Goal: Task Accomplishment & Management: Use online tool/utility

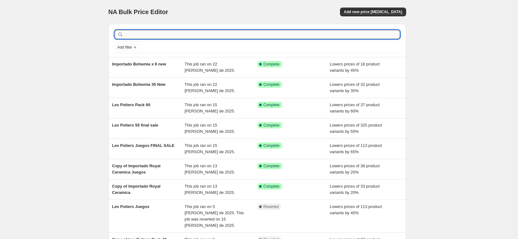
click at [258, 33] on input "text" at bounding box center [262, 34] width 275 height 9
type input "importado azuda"
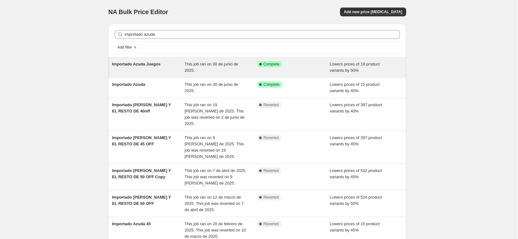
click at [160, 65] on span "Importado Azuda Juegos" at bounding box center [136, 64] width 49 height 5
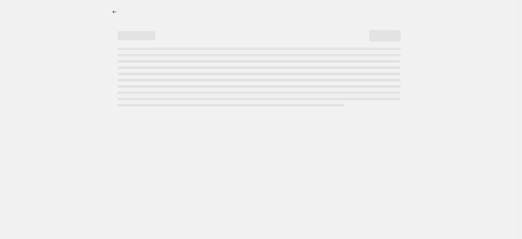
select select "percentage"
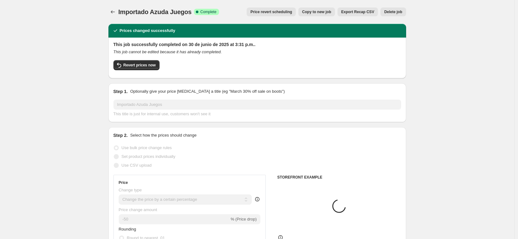
select select "vendor"
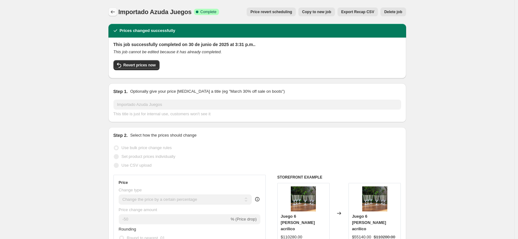
click at [113, 12] on icon "Price change jobs" at bounding box center [113, 11] width 4 height 3
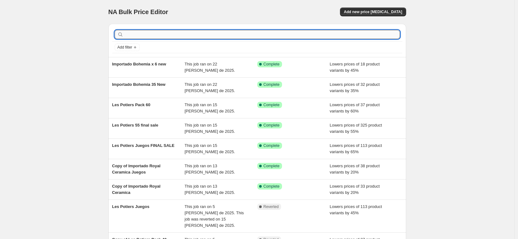
click at [144, 33] on input "text" at bounding box center [262, 34] width 275 height 9
type input "importado [PERSON_NAME]"
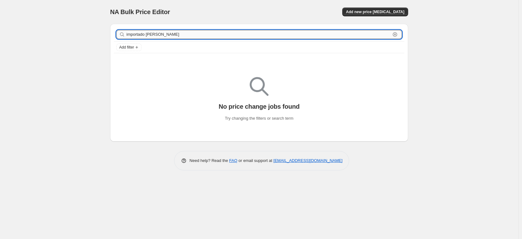
click at [166, 33] on input "importado [PERSON_NAME]" at bounding box center [258, 34] width 264 height 9
type input "import"
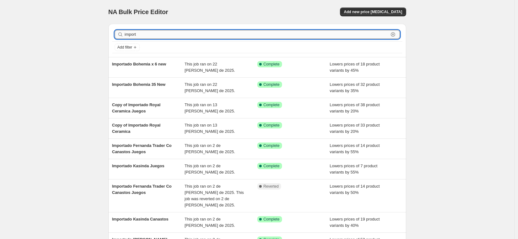
click at [165, 34] on input "import" at bounding box center [257, 34] width 264 height 9
type input "importado [PERSON_NAME]"
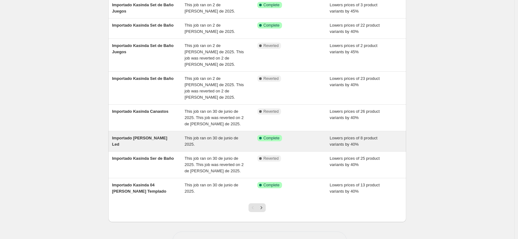
scroll to position [100, 0]
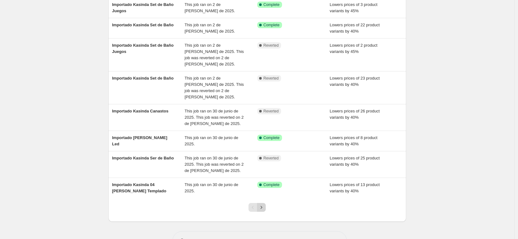
click at [266, 203] on button "Next" at bounding box center [261, 207] width 9 height 9
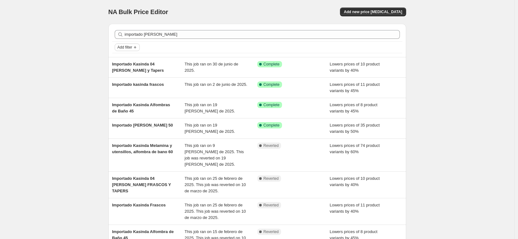
click at [132, 46] on span "Add filter" at bounding box center [125, 47] width 15 height 5
click at [133, 58] on span "Job status" at bounding box center [129, 59] width 18 height 5
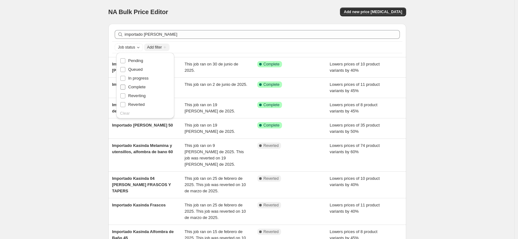
click at [132, 87] on span "Complete" at bounding box center [137, 87] width 18 height 5
click at [125, 87] on input "Complete" at bounding box center [122, 87] width 5 height 5
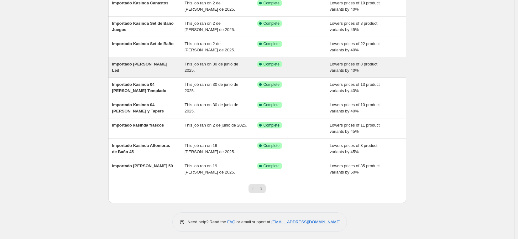
scroll to position [84, 0]
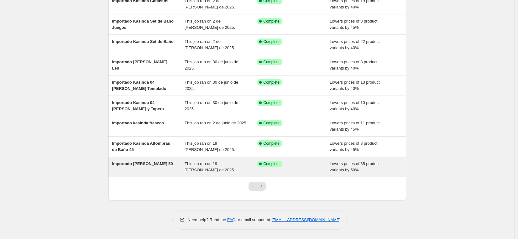
click at [171, 164] on span "Importado [PERSON_NAME] 50" at bounding box center [142, 163] width 61 height 5
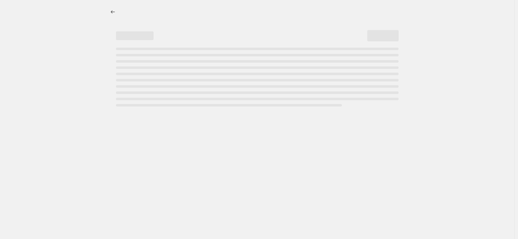
select select "percentage"
select select "vendor"
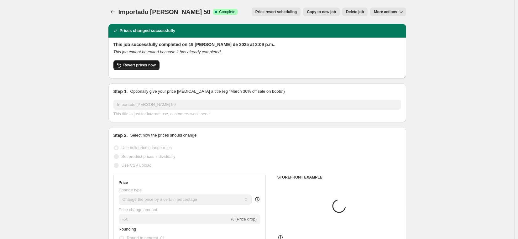
click at [135, 66] on span "Revert prices now" at bounding box center [140, 65] width 32 height 5
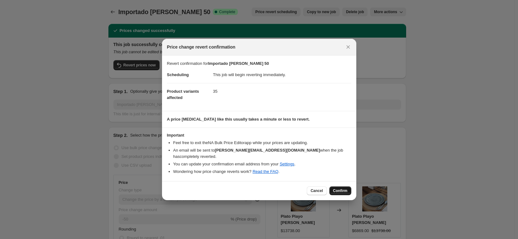
click at [341, 189] on span "Confirm" at bounding box center [340, 190] width 14 height 5
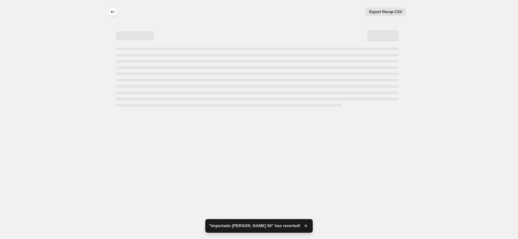
select select "percentage"
select select "vendor"
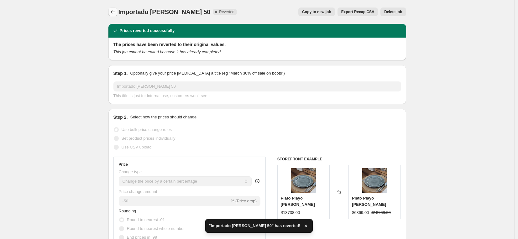
click at [112, 13] on icon "Price change jobs" at bounding box center [113, 12] width 6 height 6
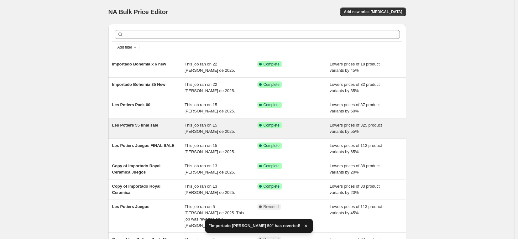
scroll to position [1, 0]
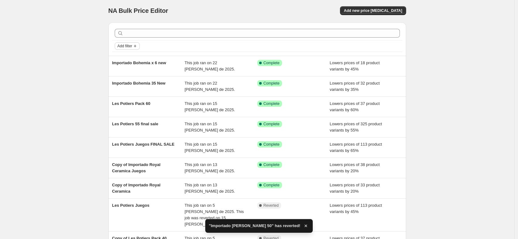
click at [131, 47] on span "Add filter" at bounding box center [125, 46] width 15 height 5
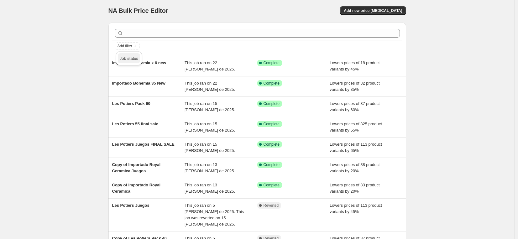
click at [134, 57] on span "Job status" at bounding box center [129, 58] width 18 height 5
click at [135, 85] on span "Complete" at bounding box center [137, 85] width 18 height 5
click at [125, 85] on input "Complete" at bounding box center [122, 85] width 5 height 5
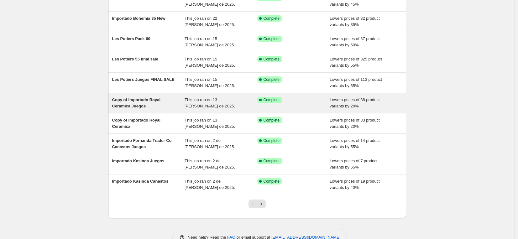
scroll to position [68, 0]
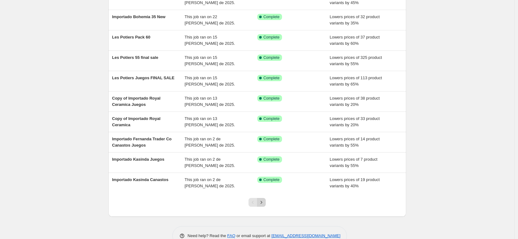
click at [263, 201] on icon "Next" at bounding box center [261, 202] width 6 height 6
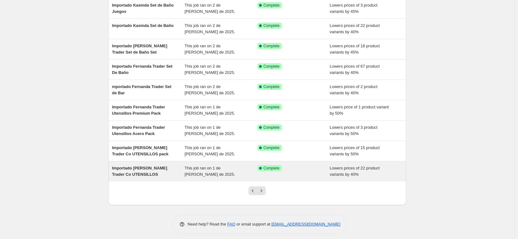
scroll to position [84, 0]
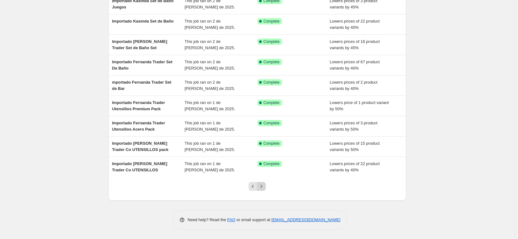
click at [264, 185] on icon "Next" at bounding box center [261, 186] width 6 height 6
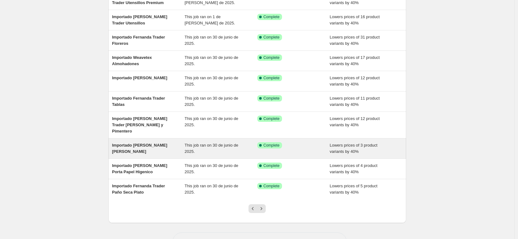
scroll to position [81, 0]
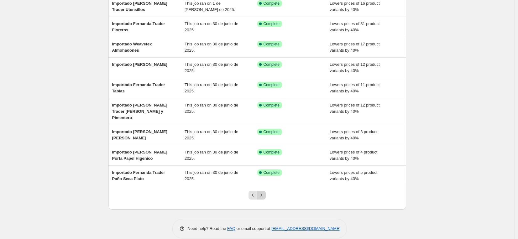
click at [265, 192] on icon "Next" at bounding box center [261, 195] width 6 height 6
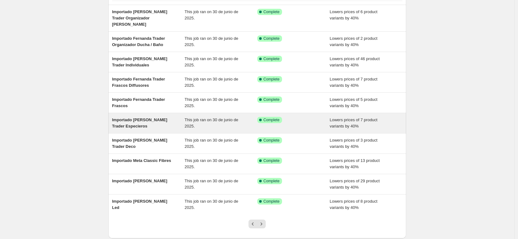
scroll to position [61, 0]
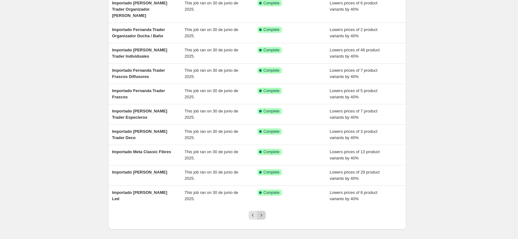
click at [265, 212] on icon "Next" at bounding box center [261, 215] width 6 height 6
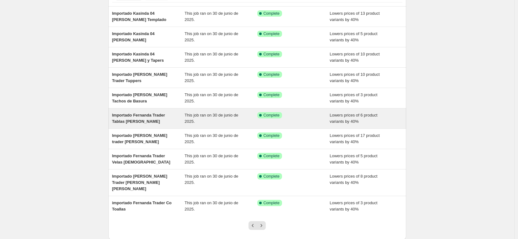
scroll to position [55, 0]
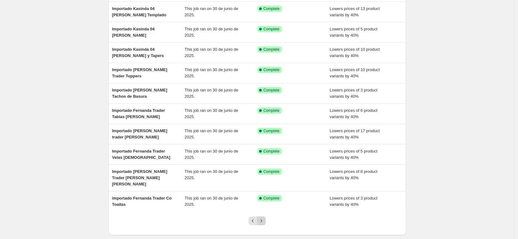
click at [264, 218] on icon "Next" at bounding box center [261, 221] width 6 height 6
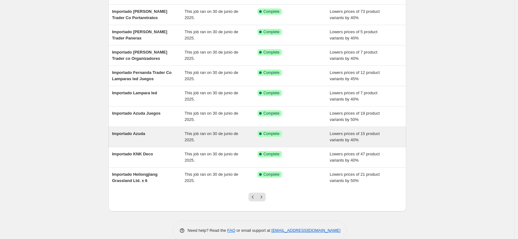
scroll to position [84, 0]
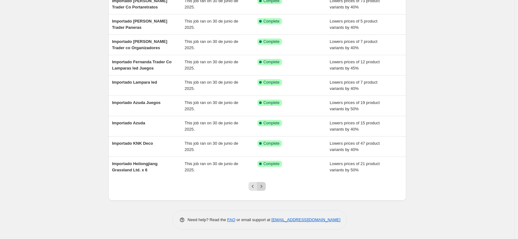
click at [265, 186] on icon "Next" at bounding box center [261, 186] width 6 height 6
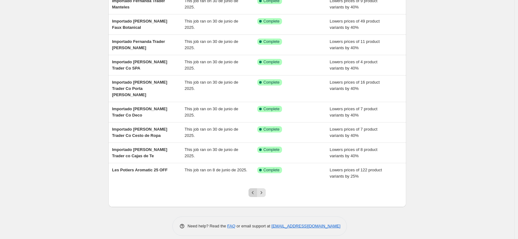
click at [254, 191] on icon "Previous" at bounding box center [253, 192] width 2 height 3
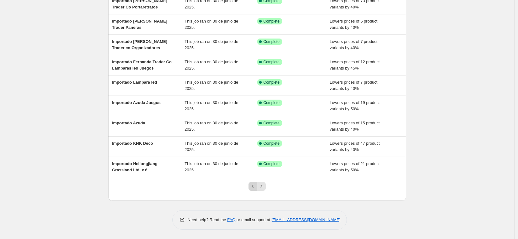
click at [252, 189] on icon "Previous" at bounding box center [253, 186] width 6 height 6
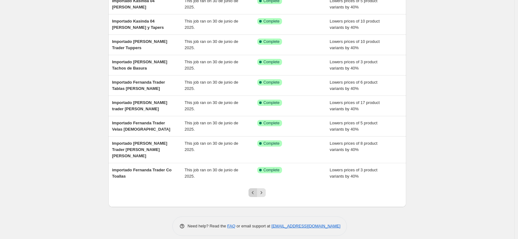
click at [253, 190] on icon "Previous" at bounding box center [253, 193] width 6 height 6
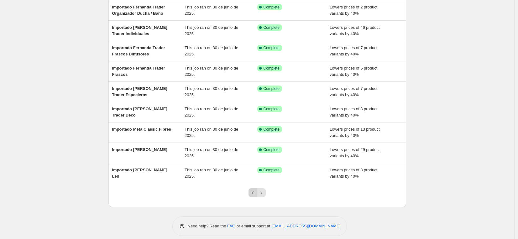
click at [253, 190] on icon "Previous" at bounding box center [253, 193] width 6 height 6
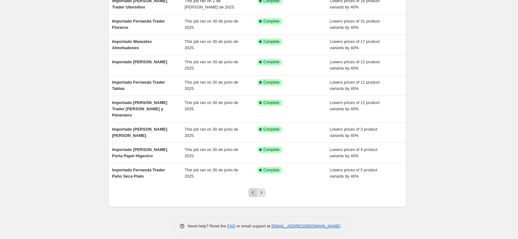
click at [254, 191] on icon "Previous" at bounding box center [253, 192] width 2 height 3
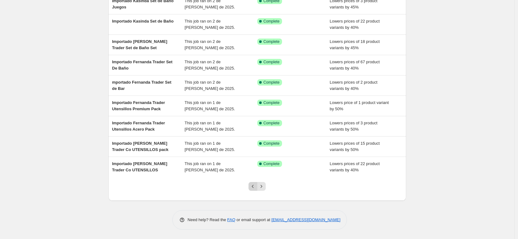
click at [253, 187] on icon "Previous" at bounding box center [253, 186] width 6 height 6
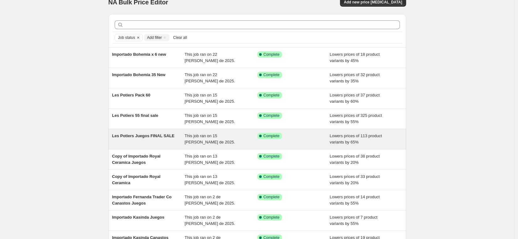
scroll to position [8, 0]
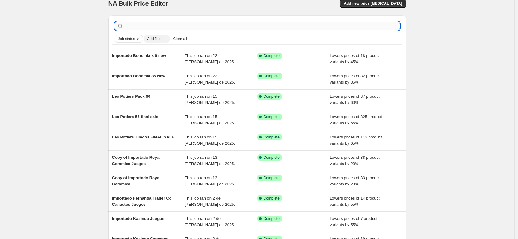
click at [170, 24] on input "text" at bounding box center [262, 26] width 275 height 9
type input "melamina"
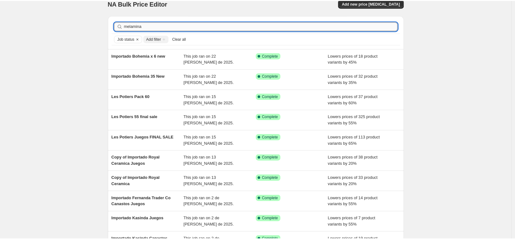
scroll to position [0, 0]
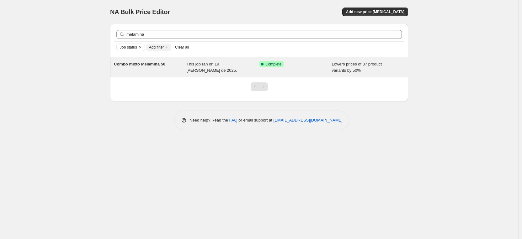
click at [145, 66] on span "Combo mixto Melamina 50" at bounding box center [139, 64] width 51 height 5
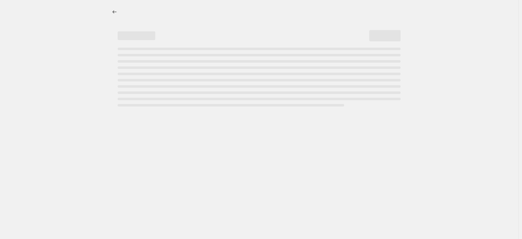
select select "percentage"
select select "vendor"
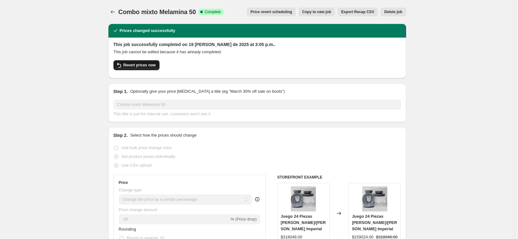
click at [145, 66] on span "Revert prices now" at bounding box center [140, 65] width 32 height 5
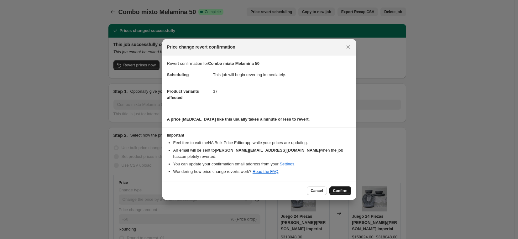
click at [343, 188] on span "Confirm" at bounding box center [340, 190] width 14 height 5
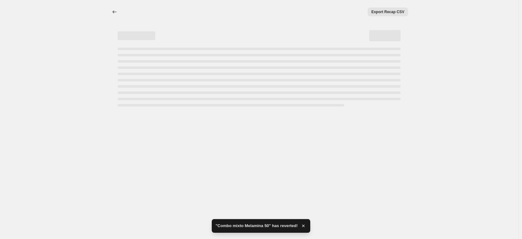
select select "percentage"
select select "vendor"
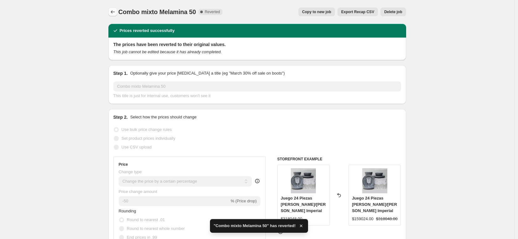
click at [115, 12] on icon "Price change jobs" at bounding box center [113, 12] width 6 height 6
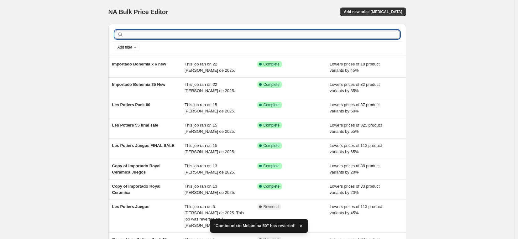
click at [136, 34] on input "text" at bounding box center [262, 34] width 275 height 9
click at [136, 47] on icon "Add filter" at bounding box center [135, 47] width 3 height 3
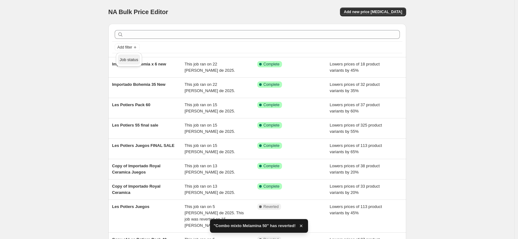
click at [137, 61] on span "Job status" at bounding box center [129, 59] width 18 height 5
click at [138, 87] on span "Complete" at bounding box center [137, 87] width 18 height 5
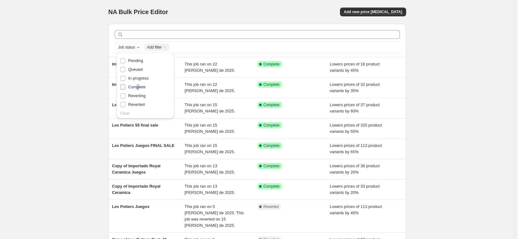
click at [124, 86] on input "Complete" at bounding box center [122, 87] width 5 height 5
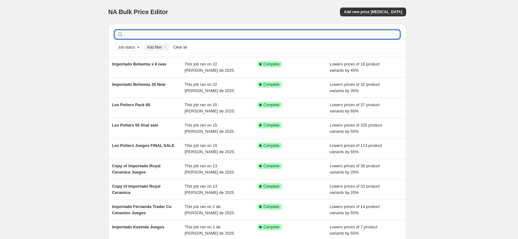
click at [146, 35] on input "text" at bounding box center [262, 34] width 275 height 9
type input "melami"
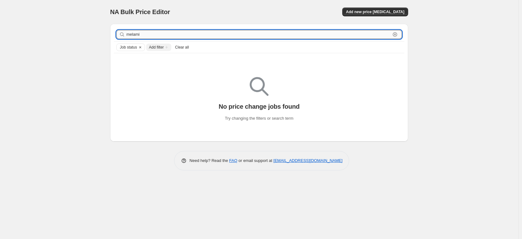
click at [143, 34] on input "melami" at bounding box center [258, 34] width 264 height 9
click at [141, 33] on input "melami" at bounding box center [258, 34] width 264 height 9
type input "importado melami"
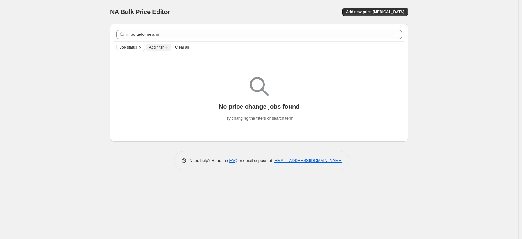
click at [138, 29] on div "importado melami Clear" at bounding box center [259, 35] width 290 height 14
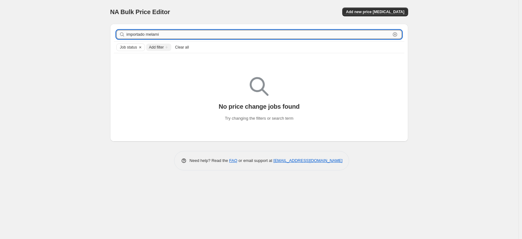
click at [169, 34] on input "importado melami" at bounding box center [258, 34] width 264 height 9
type input "importado [PERSON_NAME]"
click at [163, 33] on input "importado [PERSON_NAME]" at bounding box center [258, 34] width 264 height 9
type input "importado kasinda"
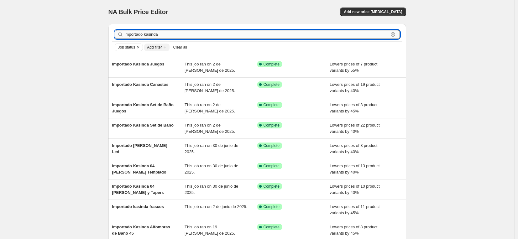
click at [177, 34] on input "importado kasinda" at bounding box center [257, 34] width 264 height 9
type input "importado [PERSON_NAME]"
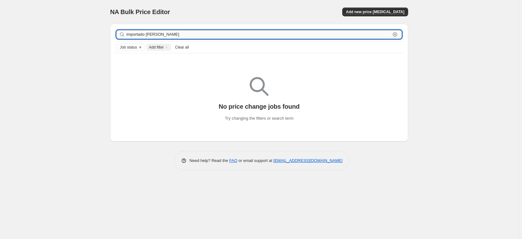
click at [177, 32] on input "importado [PERSON_NAME]" at bounding box center [258, 34] width 264 height 9
type input "importado kasinda"
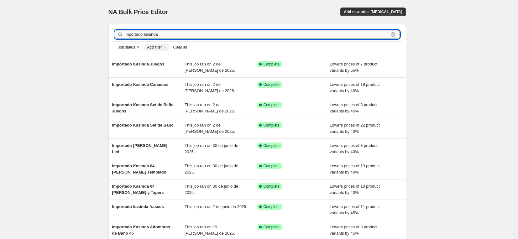
click at [194, 34] on input "importado kasinda" at bounding box center [257, 34] width 264 height 9
type input "importado azud"
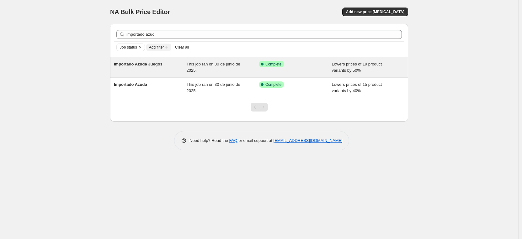
click at [162, 64] on span "Importado Azuda Juegos" at bounding box center [138, 64] width 49 height 5
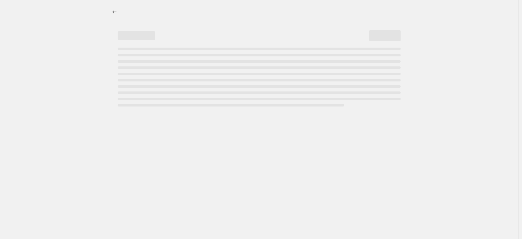
select select "percentage"
select select "vendor"
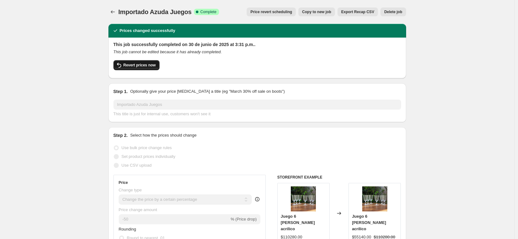
click at [152, 65] on span "Revert prices now" at bounding box center [140, 65] width 32 height 5
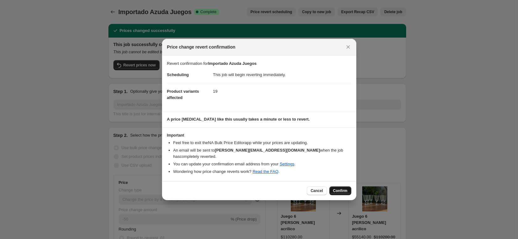
click at [342, 188] on span "Confirm" at bounding box center [340, 190] width 14 height 5
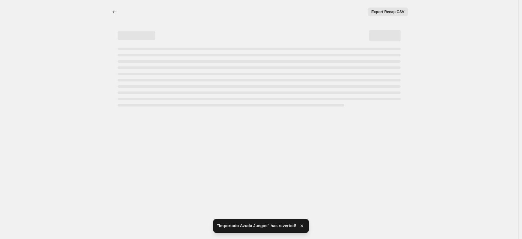
select select "percentage"
select select "vendor"
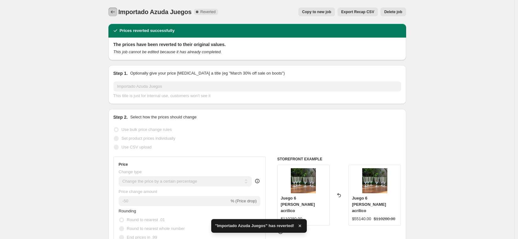
click at [114, 14] on icon "Price change jobs" at bounding box center [113, 12] width 6 height 6
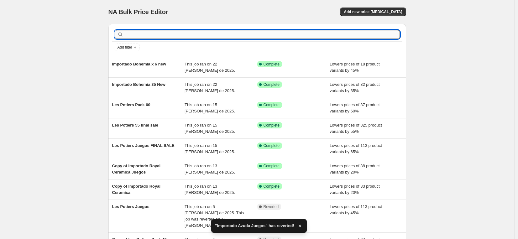
click at [154, 32] on input "text" at bounding box center [262, 34] width 275 height 9
type input "importado azud"
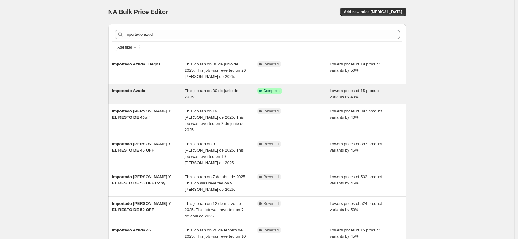
click at [137, 90] on span "Importado Azuda" at bounding box center [128, 90] width 33 height 5
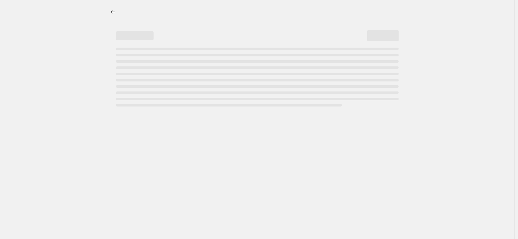
select select "percentage"
select select "vendor"
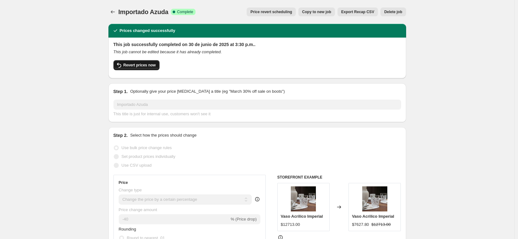
click at [144, 68] on button "Revert prices now" at bounding box center [137, 65] width 46 height 10
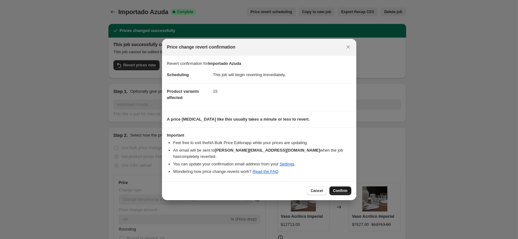
click at [344, 188] on span "Confirm" at bounding box center [340, 190] width 14 height 5
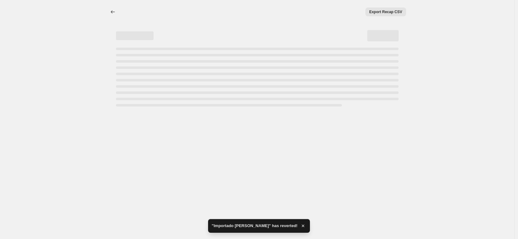
select select "percentage"
select select "vendor"
